Goal: Find specific fact: Find specific fact

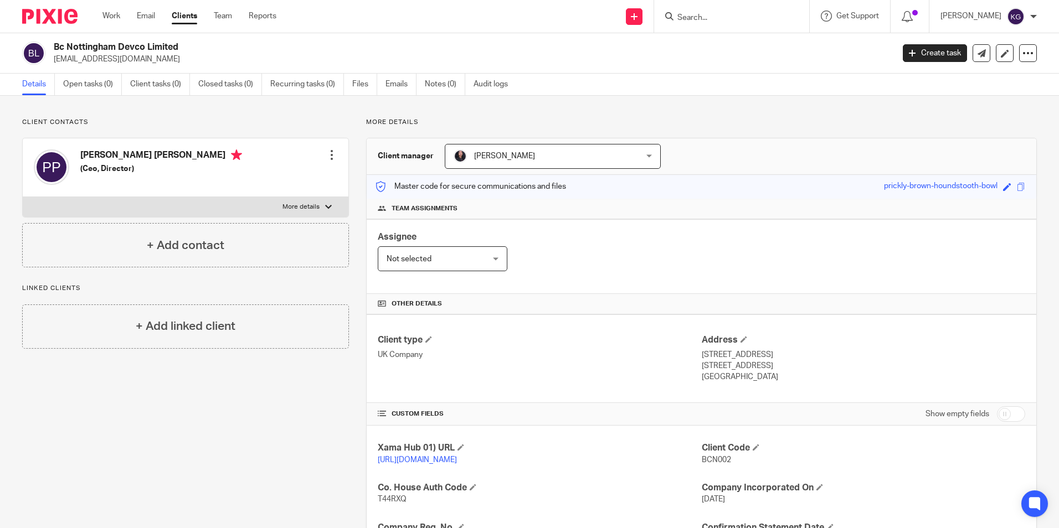
scroll to position [277, 0]
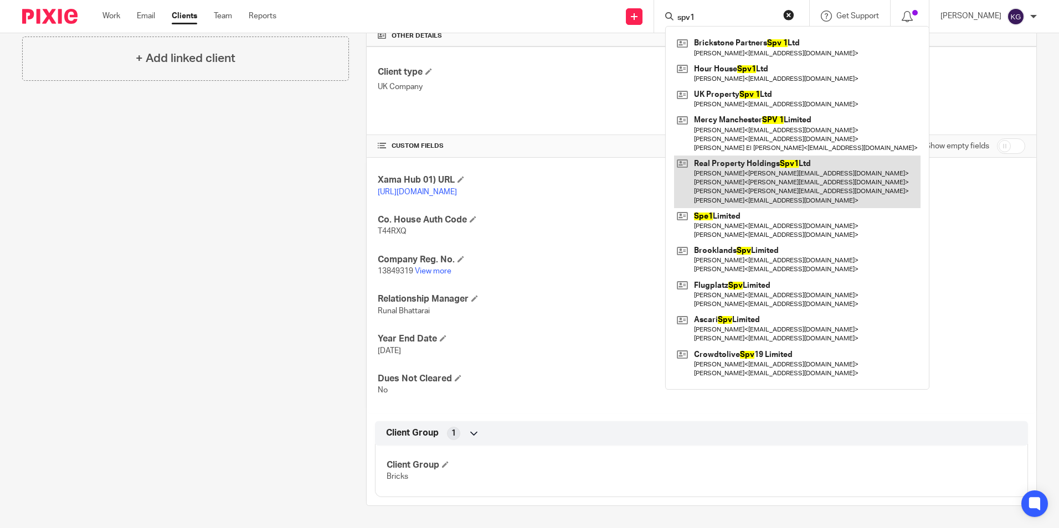
type input "spv1"
click at [782, 178] on link at bounding box center [797, 182] width 246 height 53
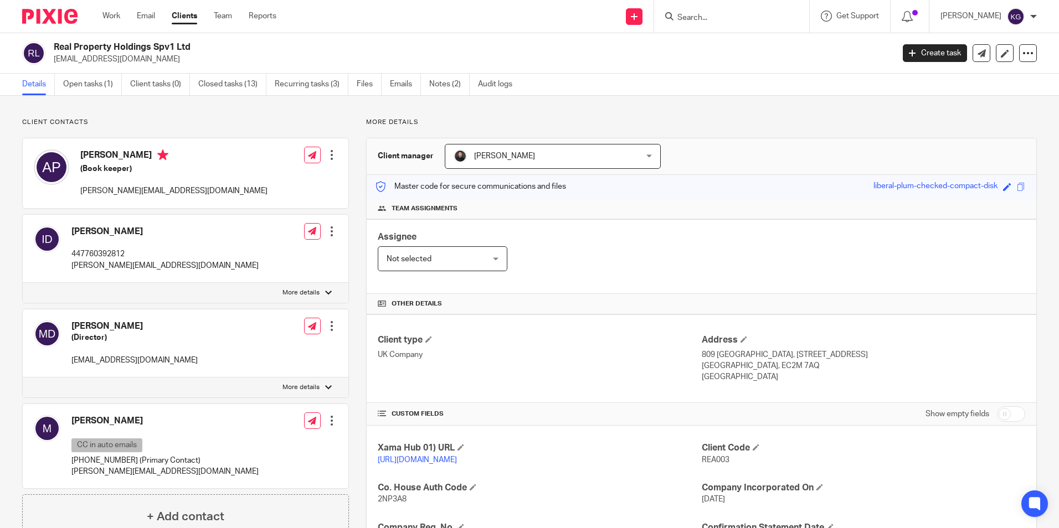
scroll to position [166, 0]
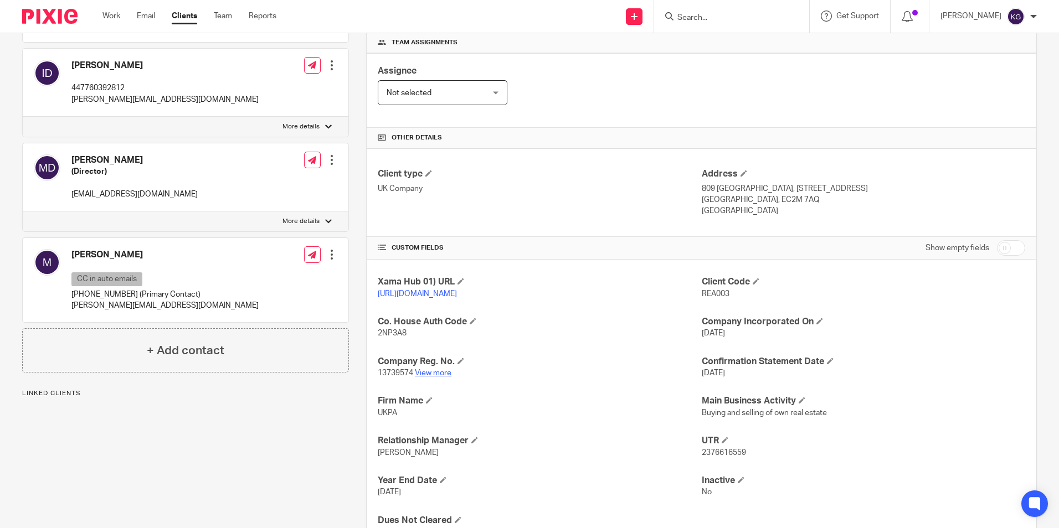
click at [432, 377] on link "View more" at bounding box center [433, 373] width 37 height 8
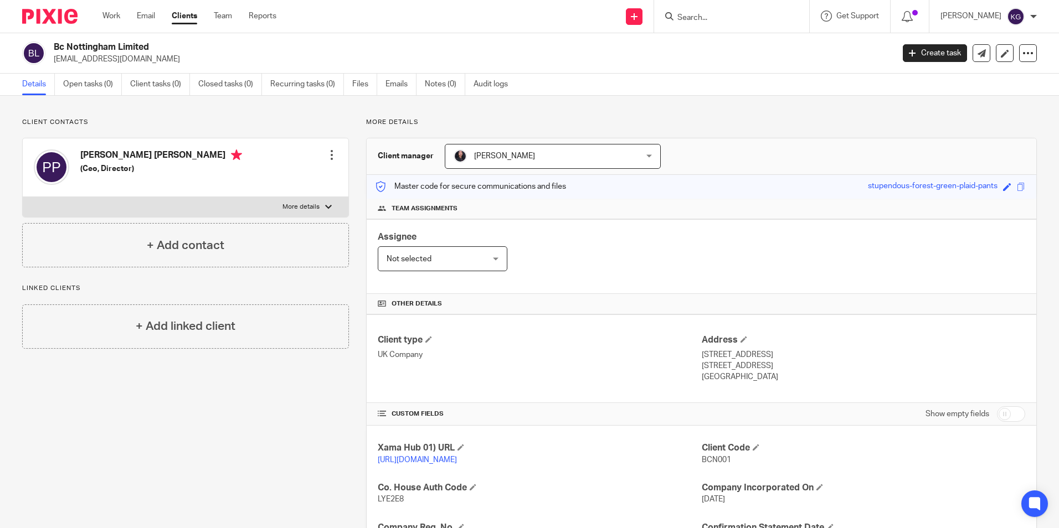
scroll to position [166, 0]
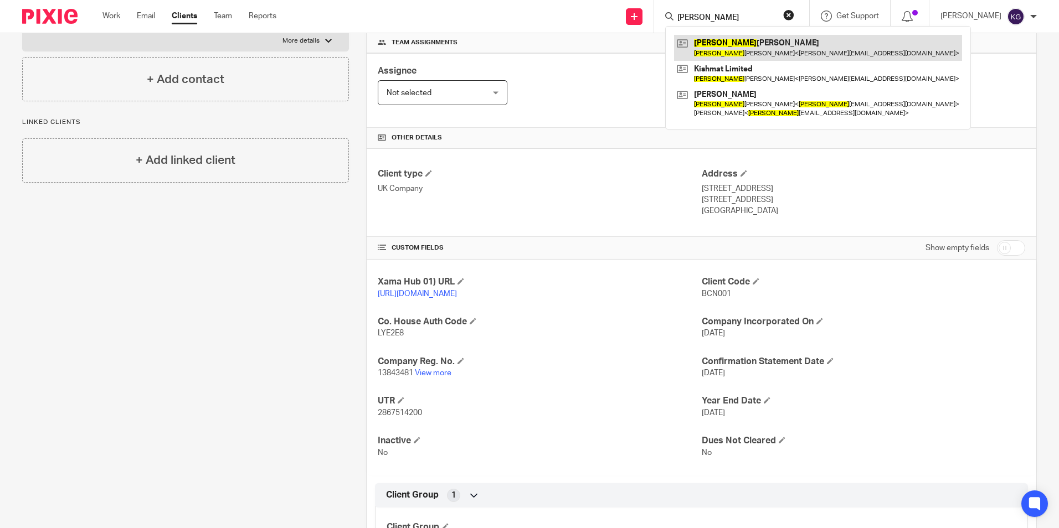
type input "[PERSON_NAME]"
click at [720, 48] on link at bounding box center [818, 47] width 288 height 25
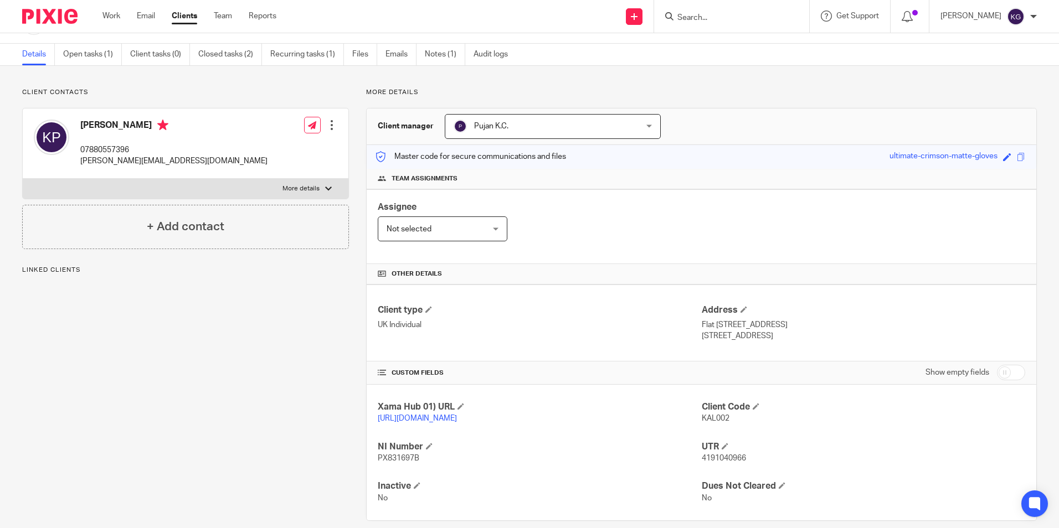
scroll to position [56, 0]
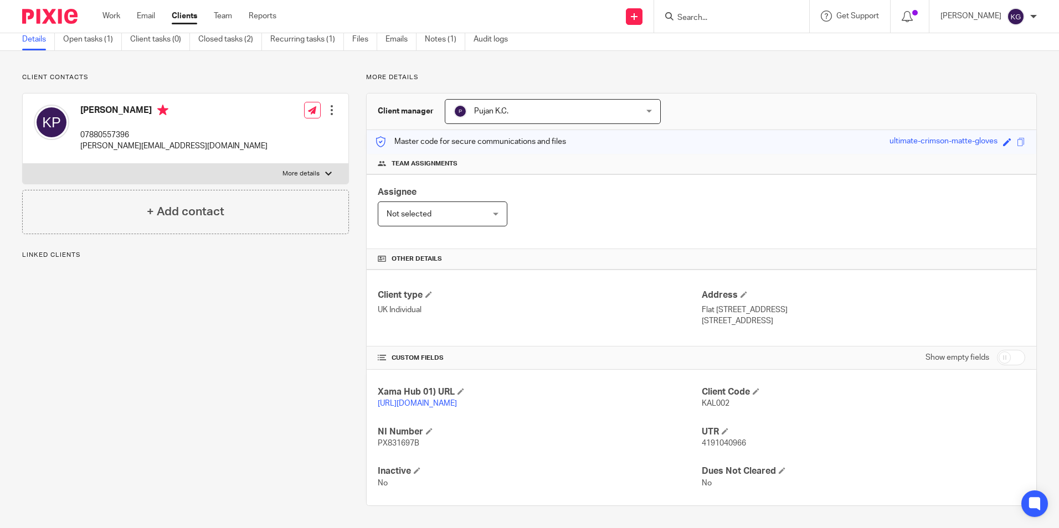
click at [702, 444] on span "4191040966" at bounding box center [724, 444] width 44 height 8
copy span "4191040966"
